Goal: Browse casually

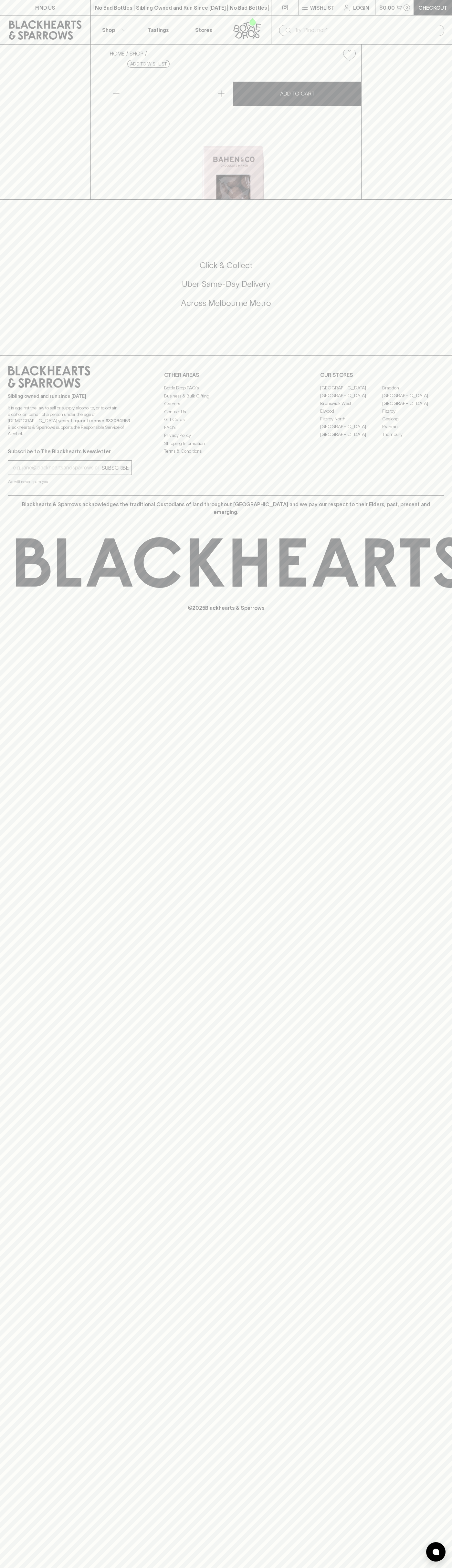
click at [330, 18] on div "​" at bounding box center [361, 30] width 181 height 29
click at [450, 421] on div "FIND US | No Bad Bottles | Sibling Owned and Run Since [DATE] | No Bad Bottles …" at bounding box center [226, 784] width 452 height 1568
click at [387, 1567] on html "FIND US | No Bad Bottles | Sibling Owned and Run Since [DATE] | No Bad Bottles …" at bounding box center [226, 784] width 452 height 1568
click at [19, 775] on div "FIND US | No Bad Bottles | Sibling Owned and Run Since [DATE] | No Bad Bottles …" at bounding box center [226, 784] width 452 height 1568
